Goal: Use online tool/utility: Utilize a website feature to perform a specific function

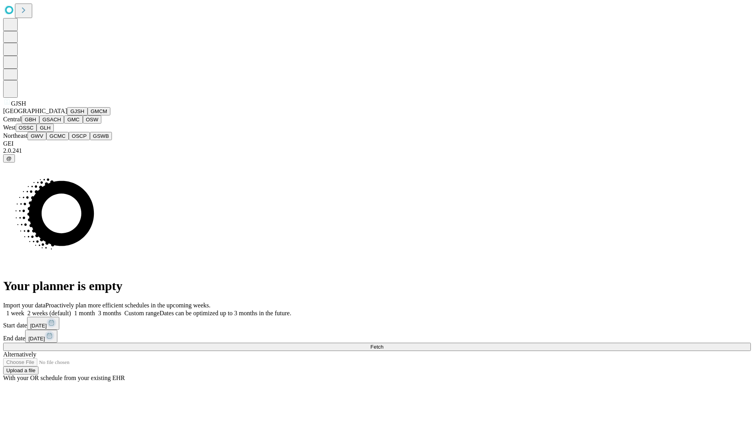
click at [67, 115] on button "GJSH" at bounding box center [77, 111] width 20 height 8
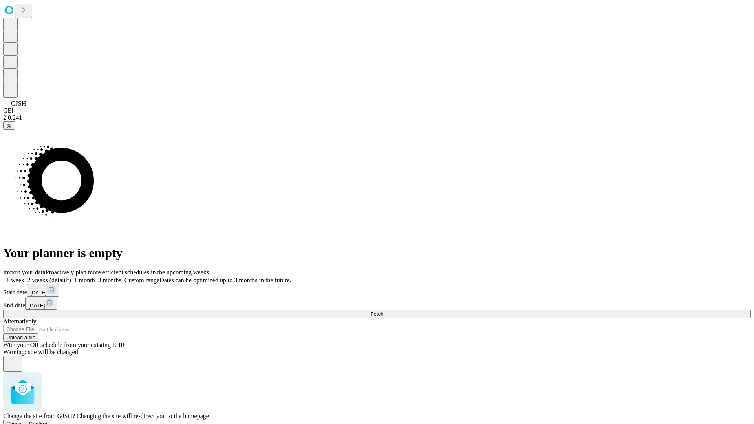
click at [48, 421] on span "Confirm" at bounding box center [38, 424] width 18 height 6
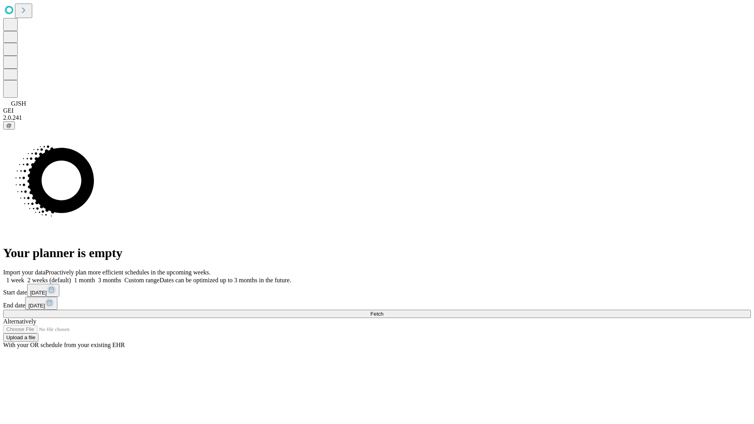
click at [95, 277] on label "1 month" at bounding box center [83, 280] width 24 height 7
click at [383, 311] on span "Fetch" at bounding box center [376, 314] width 13 height 6
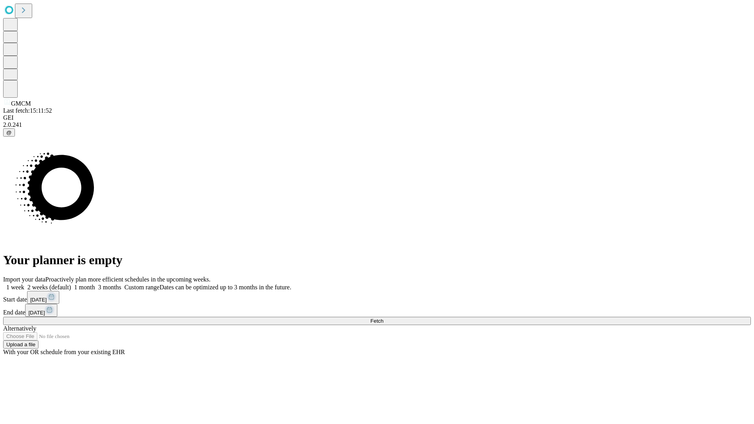
click at [383, 318] on span "Fetch" at bounding box center [376, 321] width 13 height 6
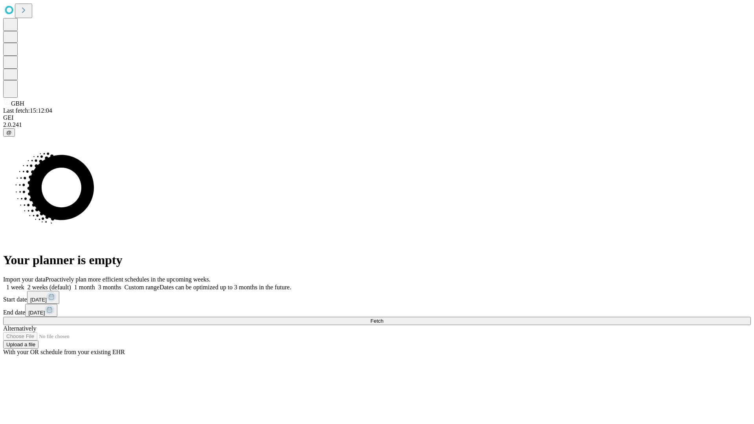
click at [95, 284] on label "1 month" at bounding box center [83, 287] width 24 height 7
click at [383, 318] on span "Fetch" at bounding box center [376, 321] width 13 height 6
click at [95, 284] on label "1 month" at bounding box center [83, 287] width 24 height 7
click at [383, 318] on span "Fetch" at bounding box center [376, 321] width 13 height 6
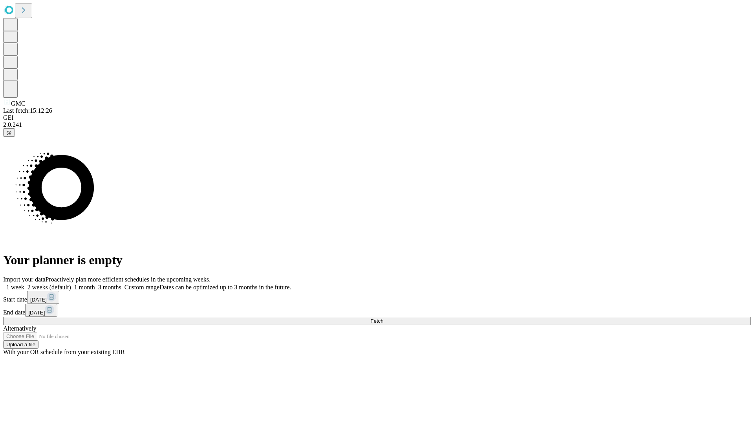
click at [95, 284] on label "1 month" at bounding box center [83, 287] width 24 height 7
click at [383, 318] on span "Fetch" at bounding box center [376, 321] width 13 height 6
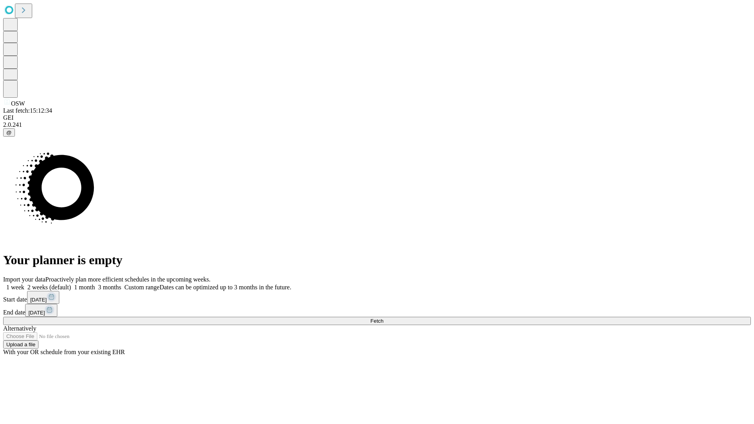
click at [95, 284] on label "1 month" at bounding box center [83, 287] width 24 height 7
click at [383, 318] on span "Fetch" at bounding box center [376, 321] width 13 height 6
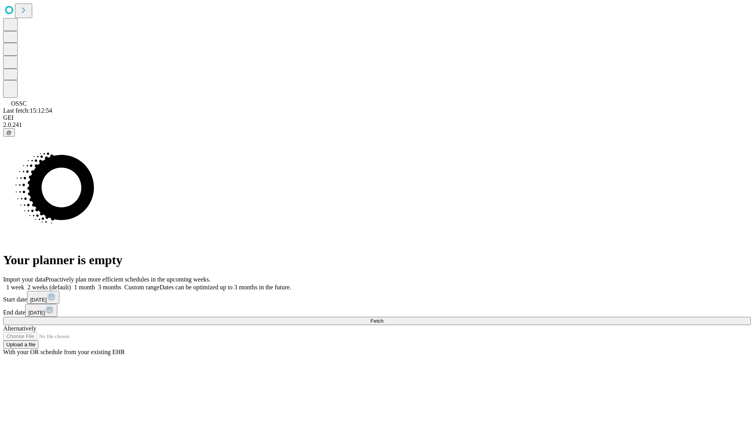
click at [95, 284] on label "1 month" at bounding box center [83, 287] width 24 height 7
click at [383, 318] on span "Fetch" at bounding box center [376, 321] width 13 height 6
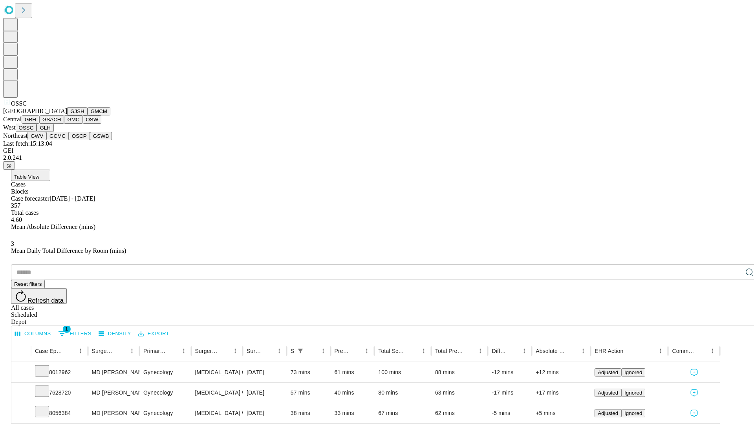
click at [53, 132] on button "GLH" at bounding box center [45, 128] width 17 height 8
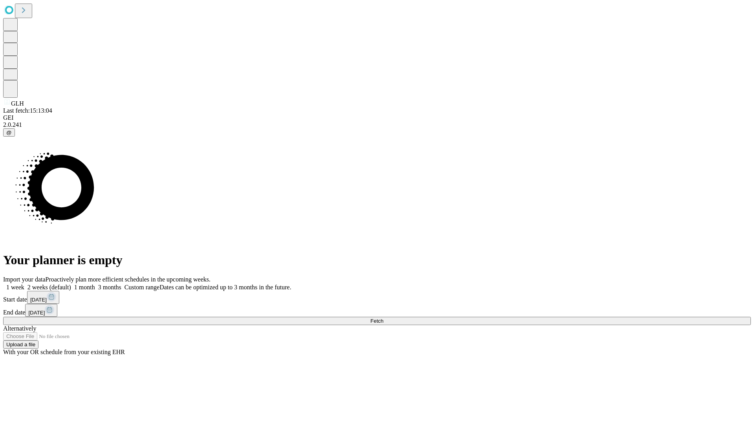
click at [95, 284] on label "1 month" at bounding box center [83, 287] width 24 height 7
click at [383, 318] on span "Fetch" at bounding box center [376, 321] width 13 height 6
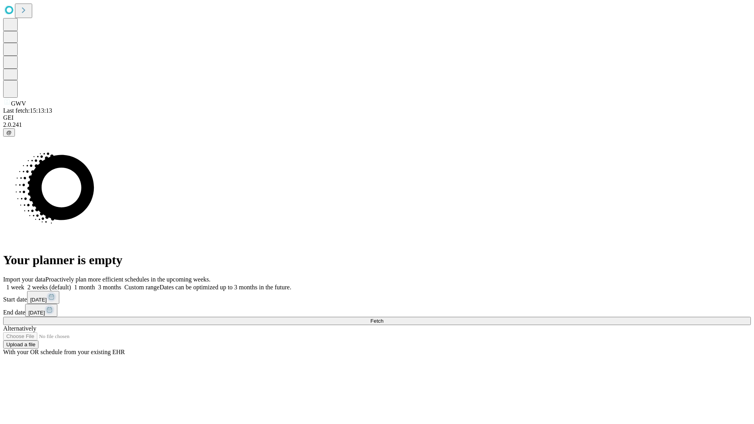
click at [383, 318] on span "Fetch" at bounding box center [376, 321] width 13 height 6
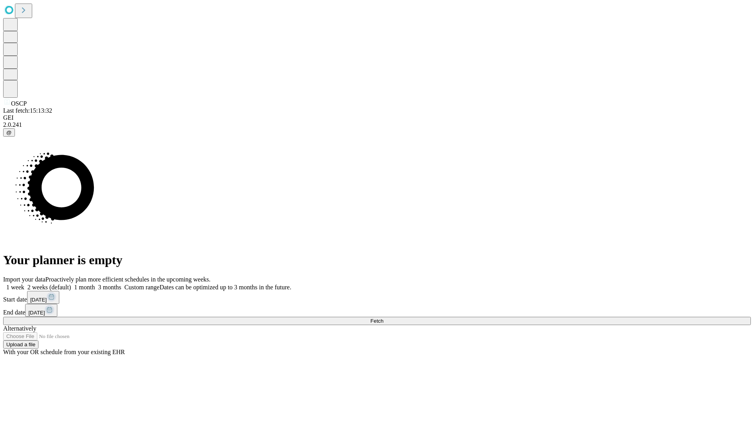
click at [95, 284] on label "1 month" at bounding box center [83, 287] width 24 height 7
click at [383, 318] on span "Fetch" at bounding box center [376, 321] width 13 height 6
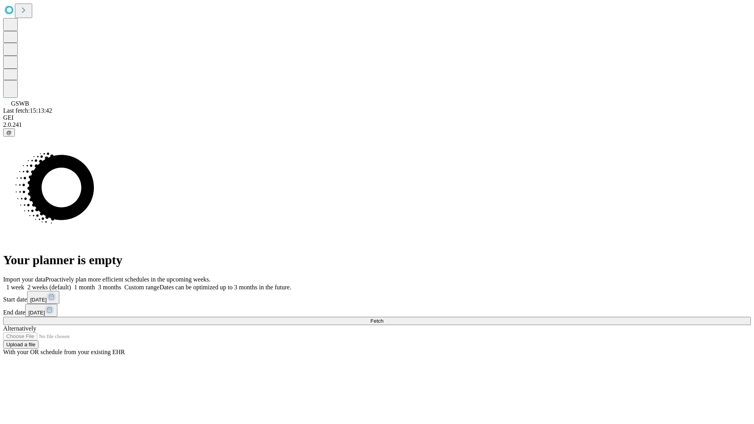
click at [95, 284] on label "1 month" at bounding box center [83, 287] width 24 height 7
click at [383, 318] on span "Fetch" at bounding box center [376, 321] width 13 height 6
